Goal: Find specific page/section: Find specific page/section

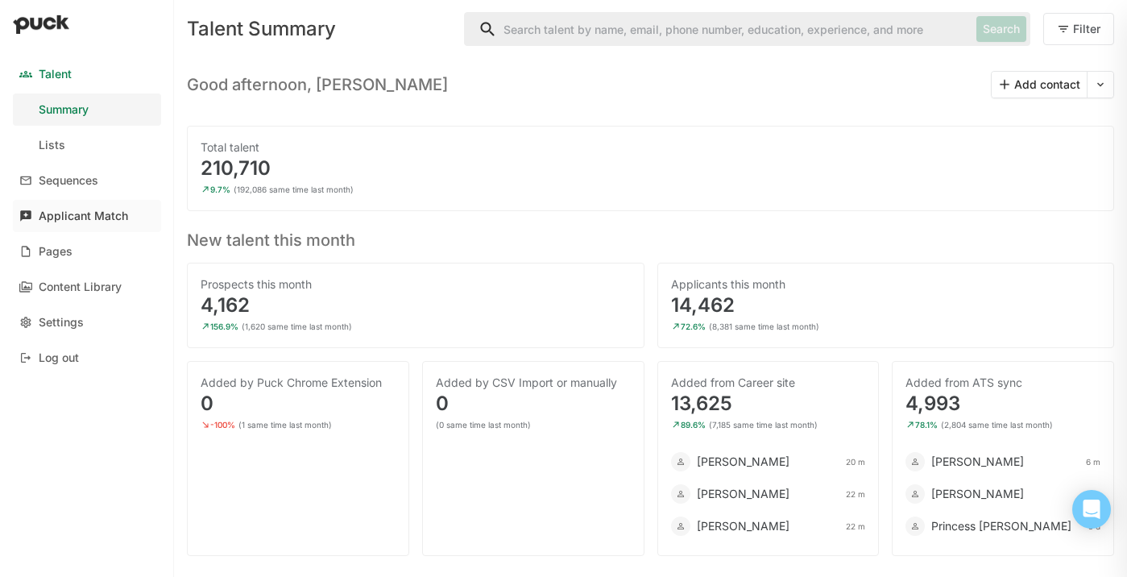
click at [89, 218] on div "Applicant Match" at bounding box center [83, 216] width 89 height 14
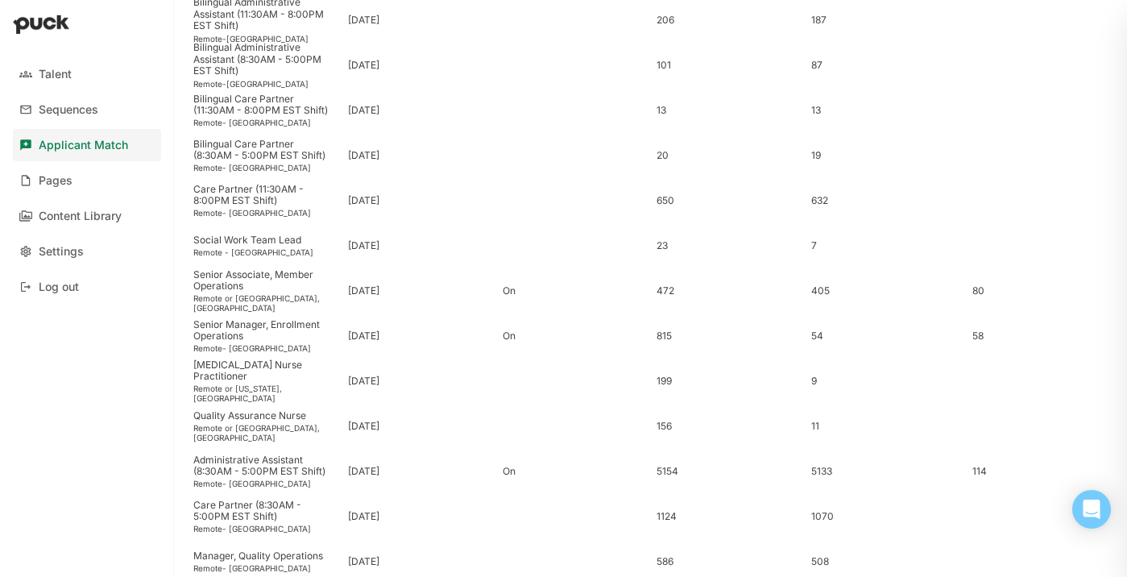
scroll to position [351, 0]
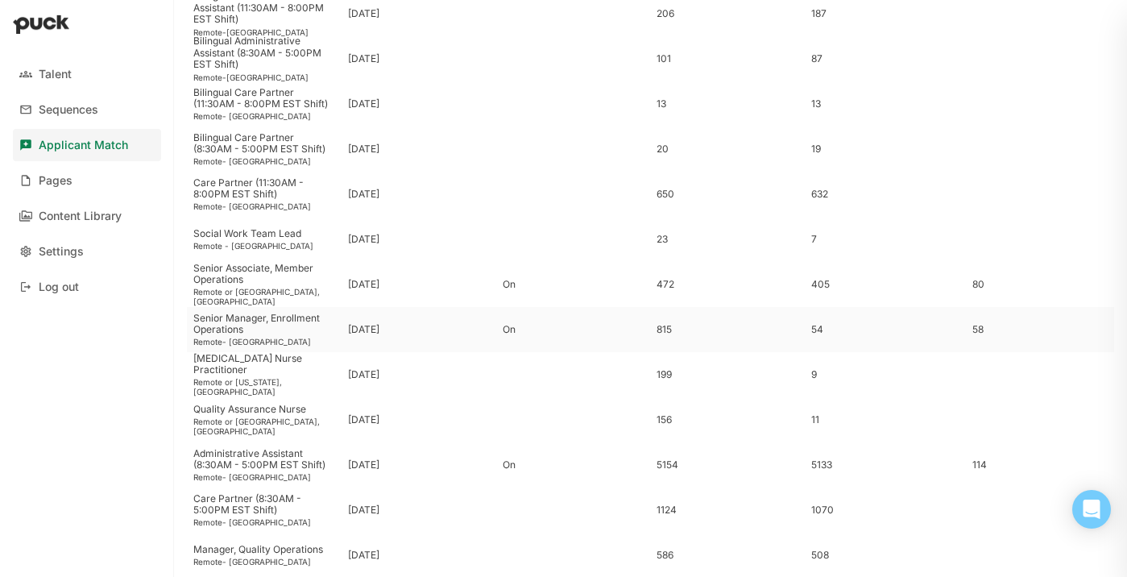
click at [294, 330] on div "Senior Manager, Enrollment Operations" at bounding box center [264, 324] width 142 height 23
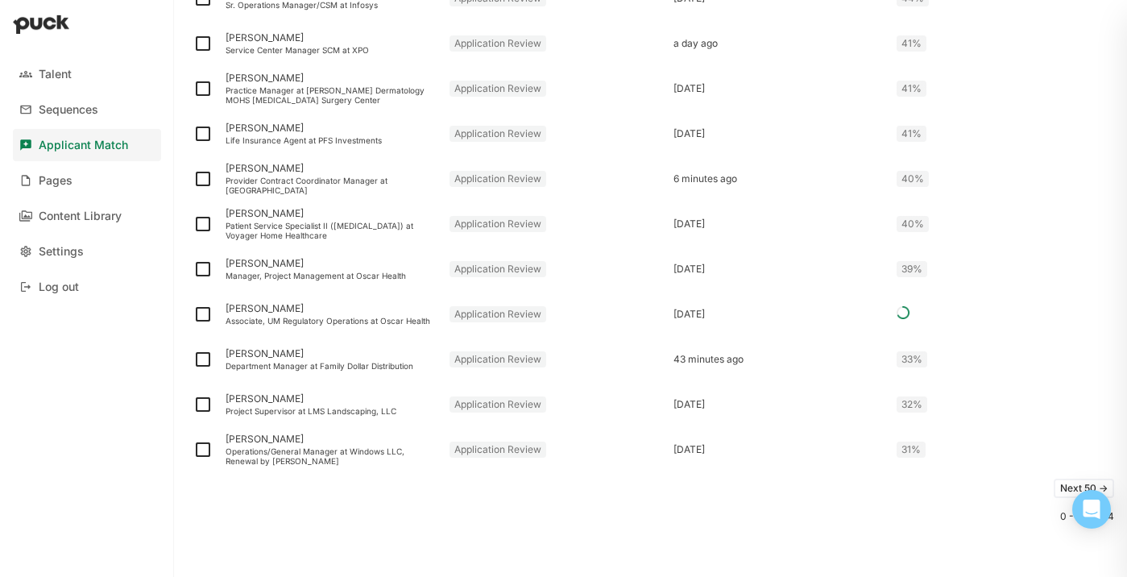
scroll to position [2082, 0]
click at [1064, 491] on button "Next 50 ->" at bounding box center [1084, 488] width 60 height 19
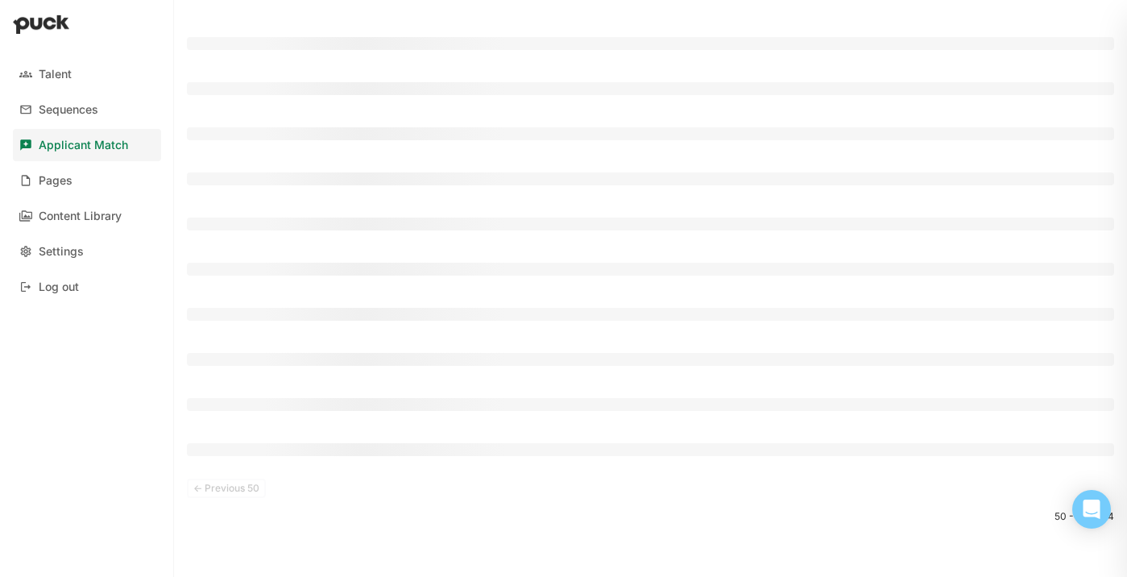
scroll to position [6, 0]
